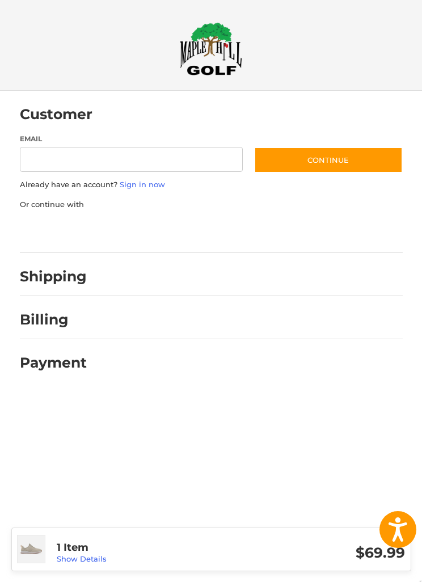
click at [31, 144] on label "Email" at bounding box center [132, 139] width 224 height 10
click at [31, 147] on input "Email" at bounding box center [132, 160] width 224 height 26
type input "**********"
click at [278, 162] on button "Continue" at bounding box center [328, 160] width 149 height 26
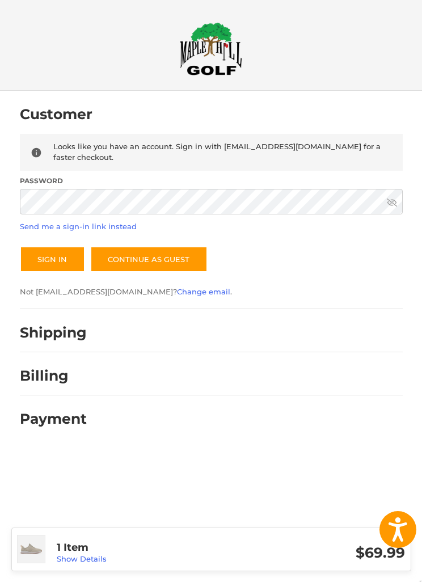
click at [112, 246] on link "Continue as guest" at bounding box center [148, 259] width 117 height 26
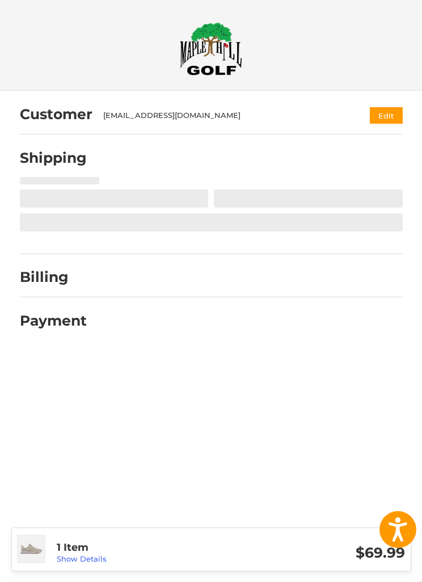
select select "**"
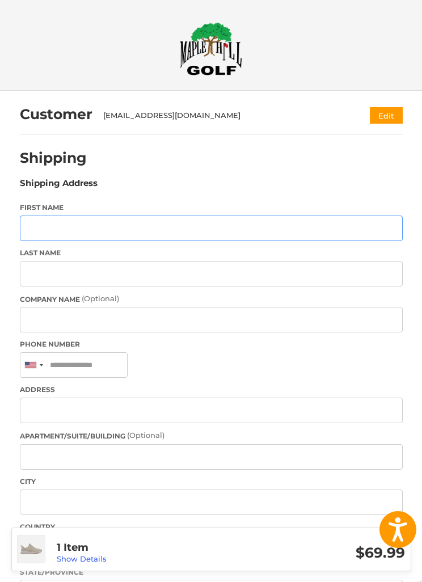
click at [35, 227] on input "First Name" at bounding box center [211, 229] width 383 height 26
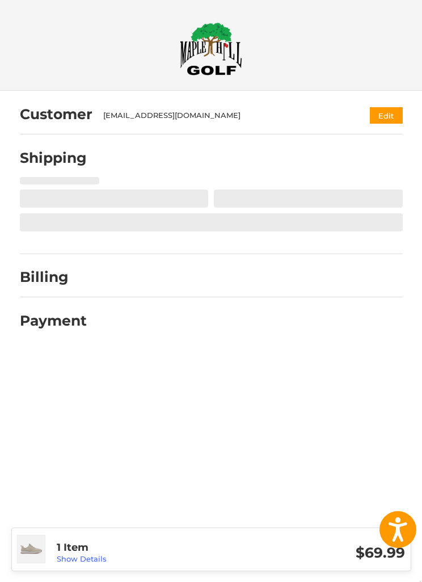
select select "**"
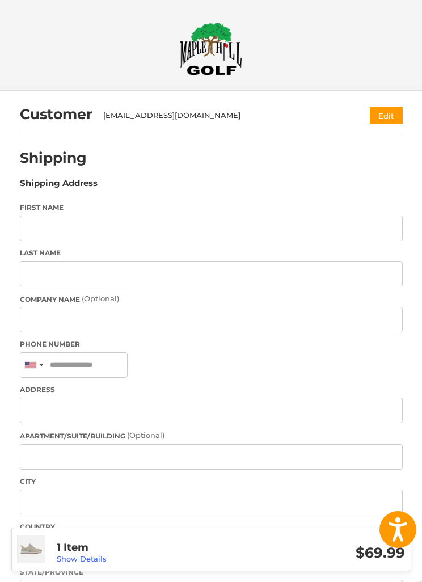
click at [378, 119] on button "Edit" at bounding box center [386, 115] width 33 height 16
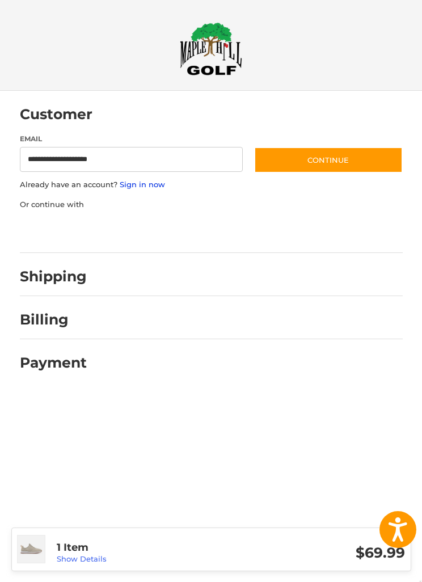
click at [145, 185] on link "Sign in now" at bounding box center [142, 184] width 45 height 9
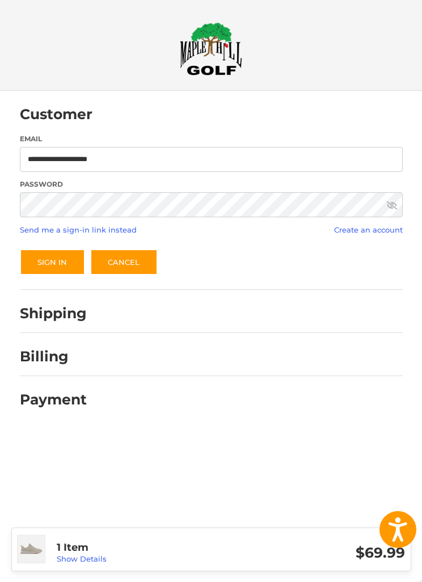
click at [52, 262] on button "Sign In" at bounding box center [52, 262] width 65 height 26
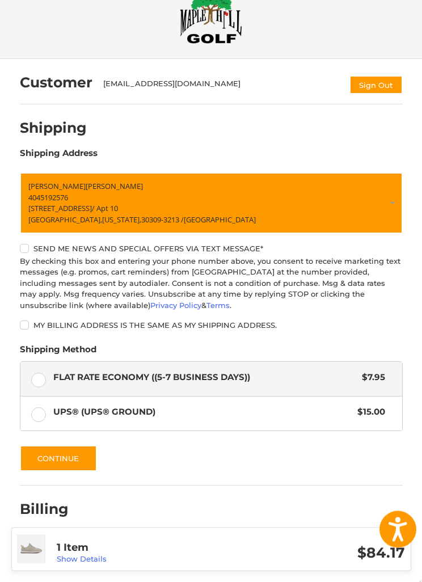
scroll to position [41, 0]
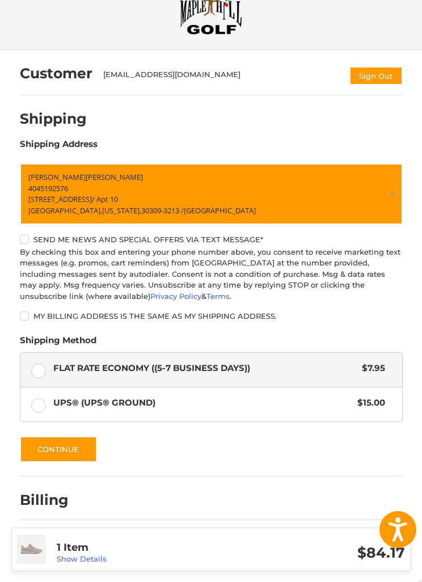
click at [40, 413] on label "UPS® (UPS® Ground) $15.00" at bounding box center [211, 404] width 382 height 34
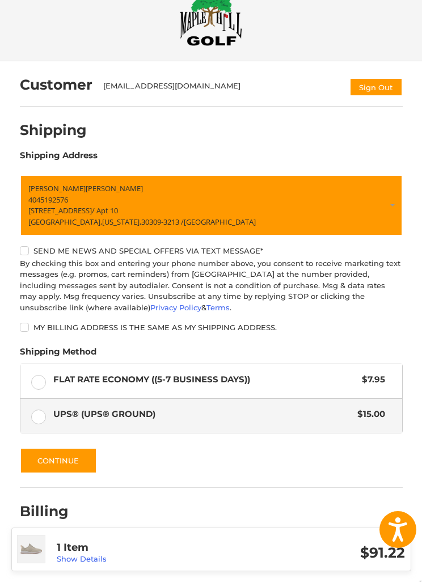
scroll to position [0, 0]
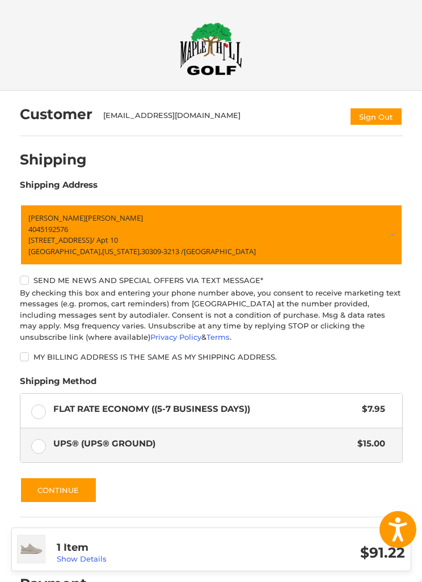
click at [217, 44] on img at bounding box center [211, 48] width 62 height 53
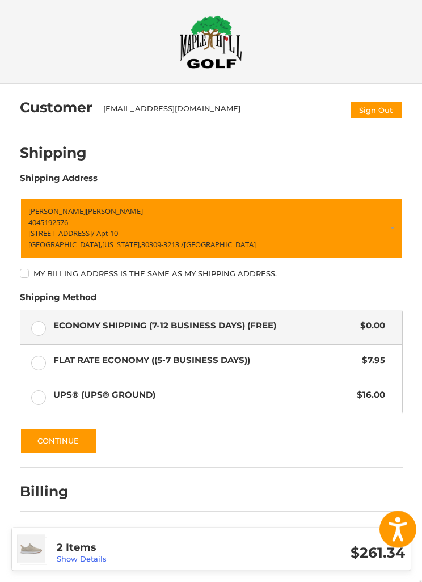
scroll to position [36, 0]
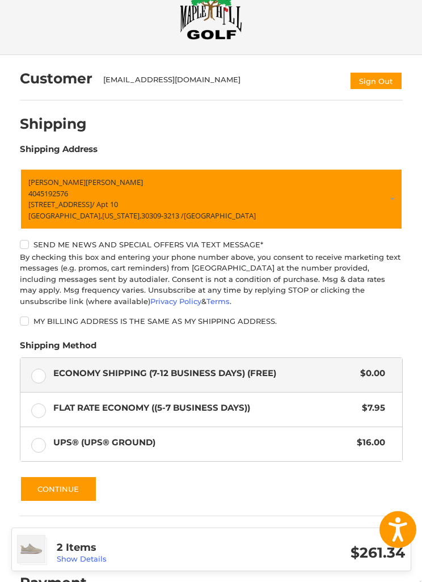
click at [35, 450] on label "UPS® (UPS® Ground) $16.00" at bounding box center [211, 444] width 382 height 34
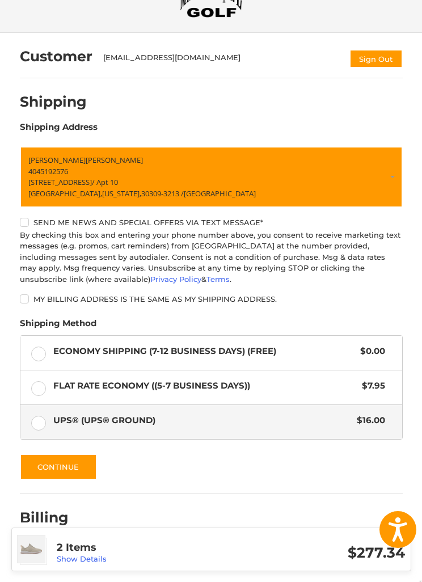
scroll to position [0, 0]
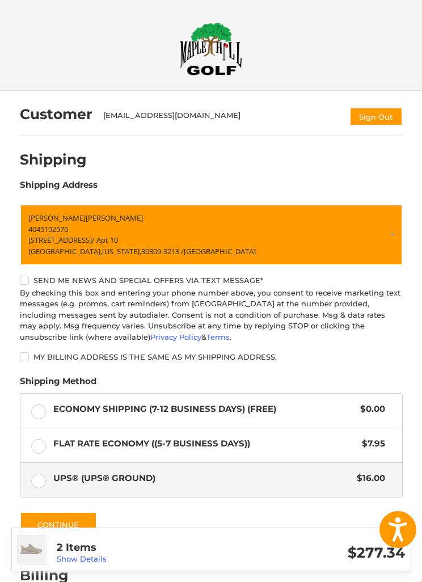
click at [206, 54] on img at bounding box center [211, 48] width 62 height 53
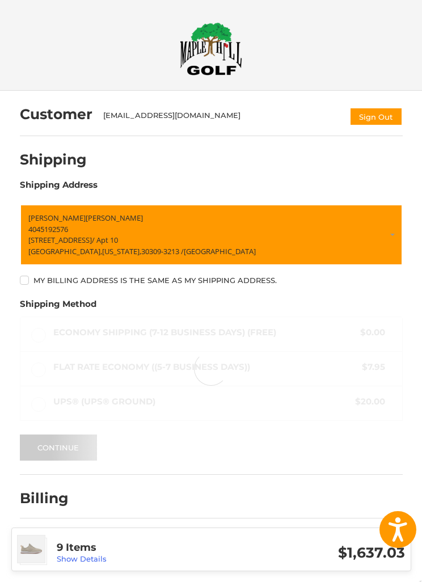
scroll to position [36, 0]
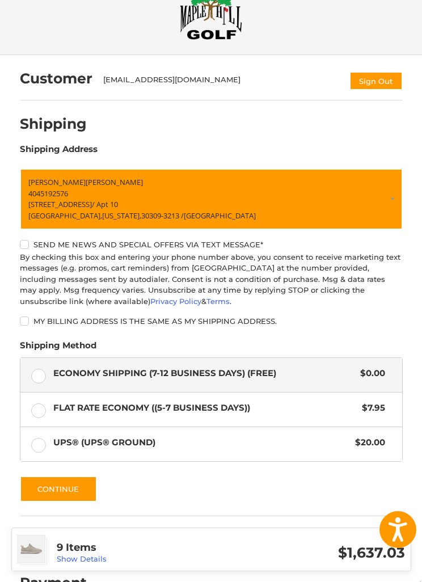
click at [45, 443] on label "UPS® (UPS® Ground) $20.00" at bounding box center [211, 444] width 382 height 34
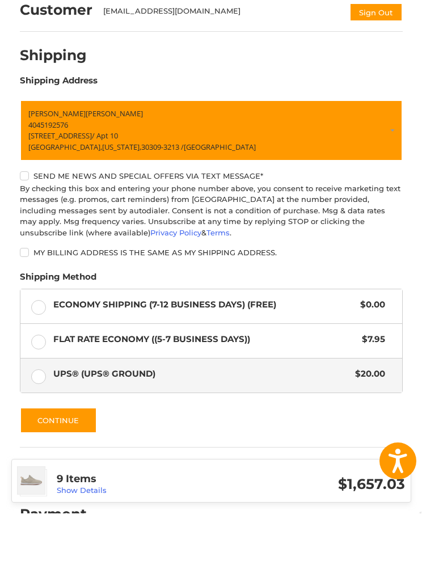
scroll to position [75, 0]
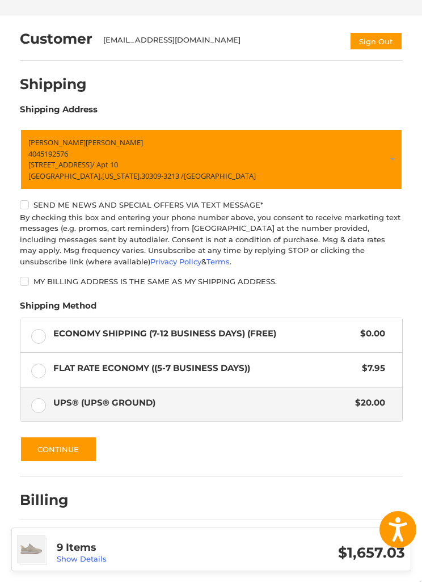
click at [31, 452] on button "Continue" at bounding box center [58, 449] width 77 height 26
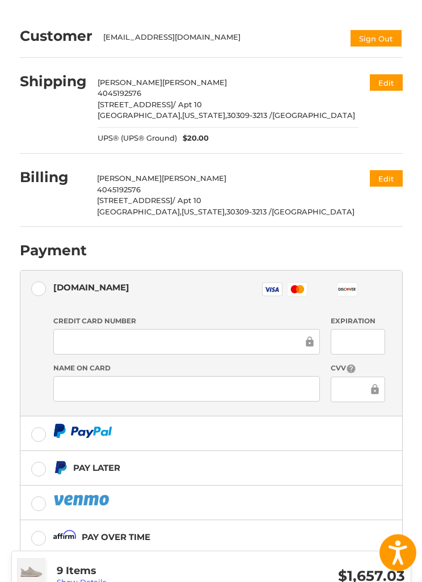
scroll to position [0, 0]
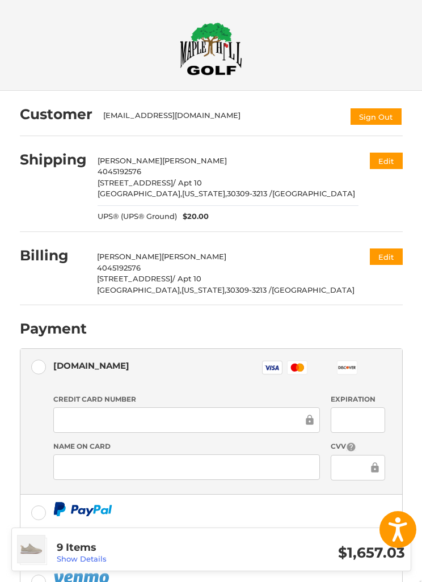
click at [215, 58] on img at bounding box center [211, 48] width 62 height 53
